Goal: Task Accomplishment & Management: Use online tool/utility

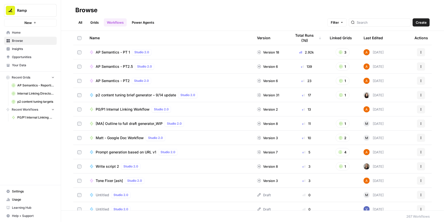
click at [118, 109] on span "P0/P1 Internal Linking Workflow" at bounding box center [123, 109] width 54 height 5
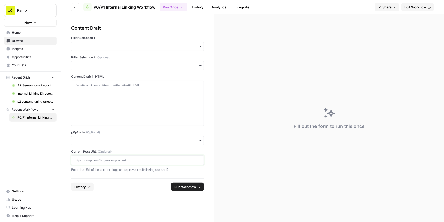
click at [94, 158] on p at bounding box center [138, 159] width 126 height 5
click at [100, 140] on input "p0p1 only (Optional)" at bounding box center [138, 140] width 126 height 5
click at [86, 152] on div "Yes" at bounding box center [137, 154] width 132 height 10
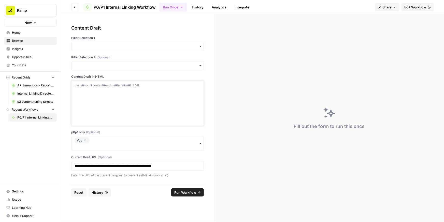
click at [105, 92] on div at bounding box center [138, 103] width 126 height 41
click at [118, 46] on input "Pillar Selection 1" at bounding box center [138, 46] width 126 height 5
click at [103, 67] on div "BCC" at bounding box center [137, 70] width 132 height 10
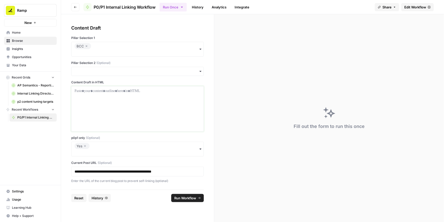
click at [124, 91] on p at bounding box center [138, 90] width 126 height 5
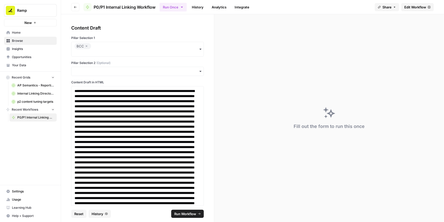
click at [182, 212] on span "Run Workflow" at bounding box center [185, 213] width 22 height 5
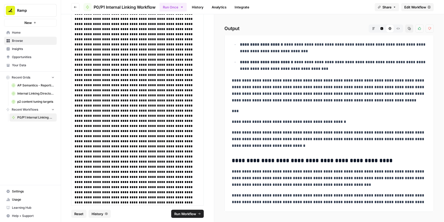
scroll to position [1230, 0]
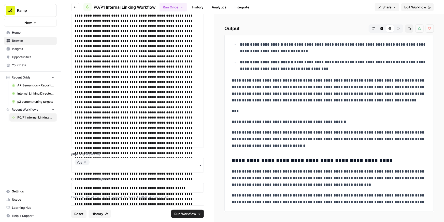
click at [85, 161] on icon "button" at bounding box center [84, 162] width 3 height 6
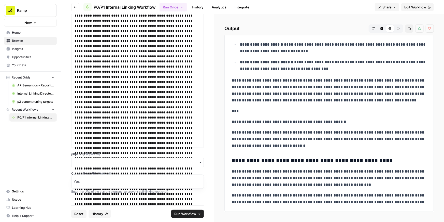
scroll to position [1225, 0]
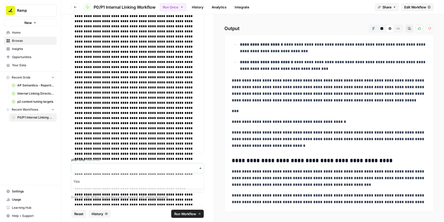
click at [84, 166] on input "p0p1 only (Optional)" at bounding box center [138, 167] width 126 height 5
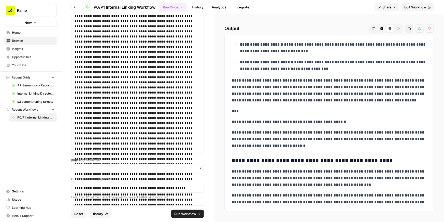
click at [111, 157] on label "p0p1 only (Optional)" at bounding box center [137, 159] width 133 height 5
click at [111, 165] on input "p0p1 only (Optional)" at bounding box center [138, 167] width 126 height 5
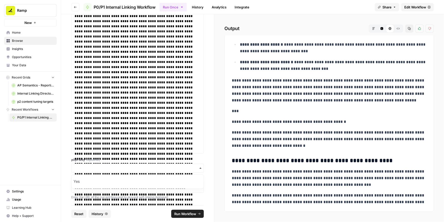
click at [144, 158] on label "p0p1 only (Optional)" at bounding box center [137, 159] width 133 height 5
click at [144, 165] on input "p0p1 only (Optional)" at bounding box center [138, 167] width 126 height 5
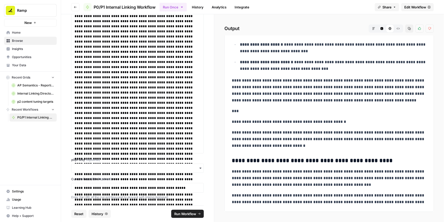
click at [187, 212] on span "Run Workflow" at bounding box center [185, 213] width 22 height 5
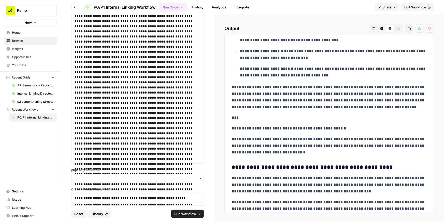
scroll to position [1911, 0]
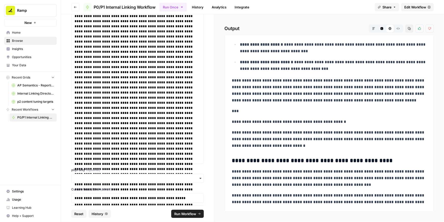
click at [409, 29] on icon "button" at bounding box center [409, 28] width 3 height 3
